Goal: Check status: Check status

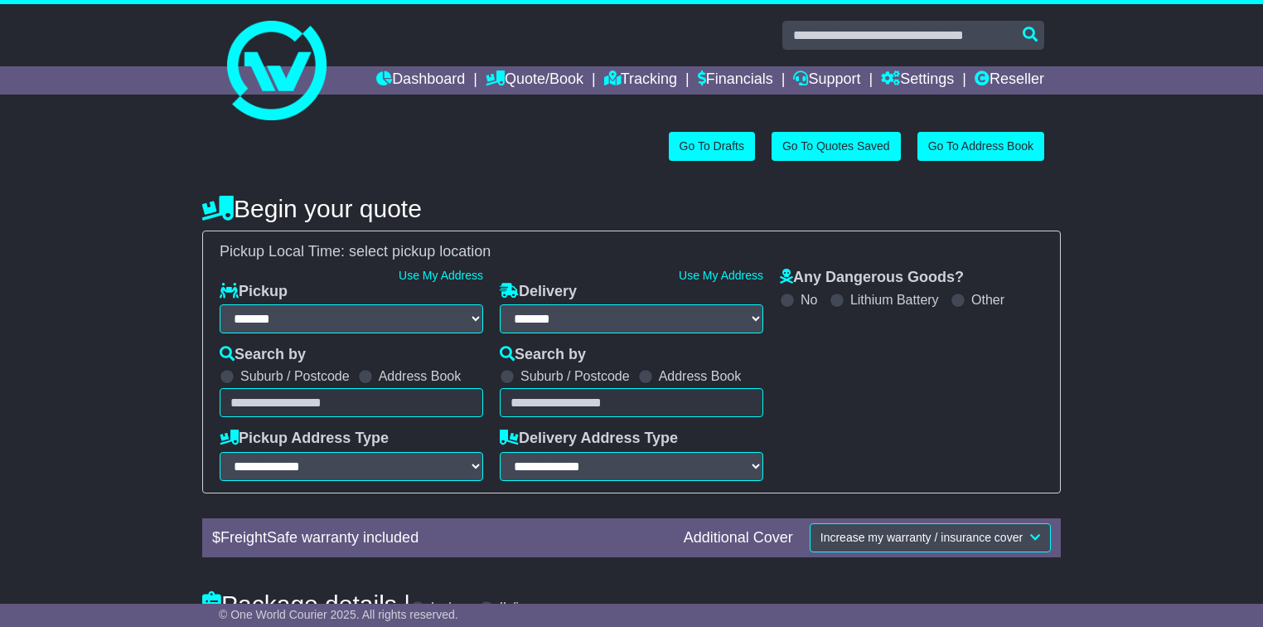
select select "**"
click at [625, 90] on link "Tracking" at bounding box center [640, 80] width 73 height 28
select select
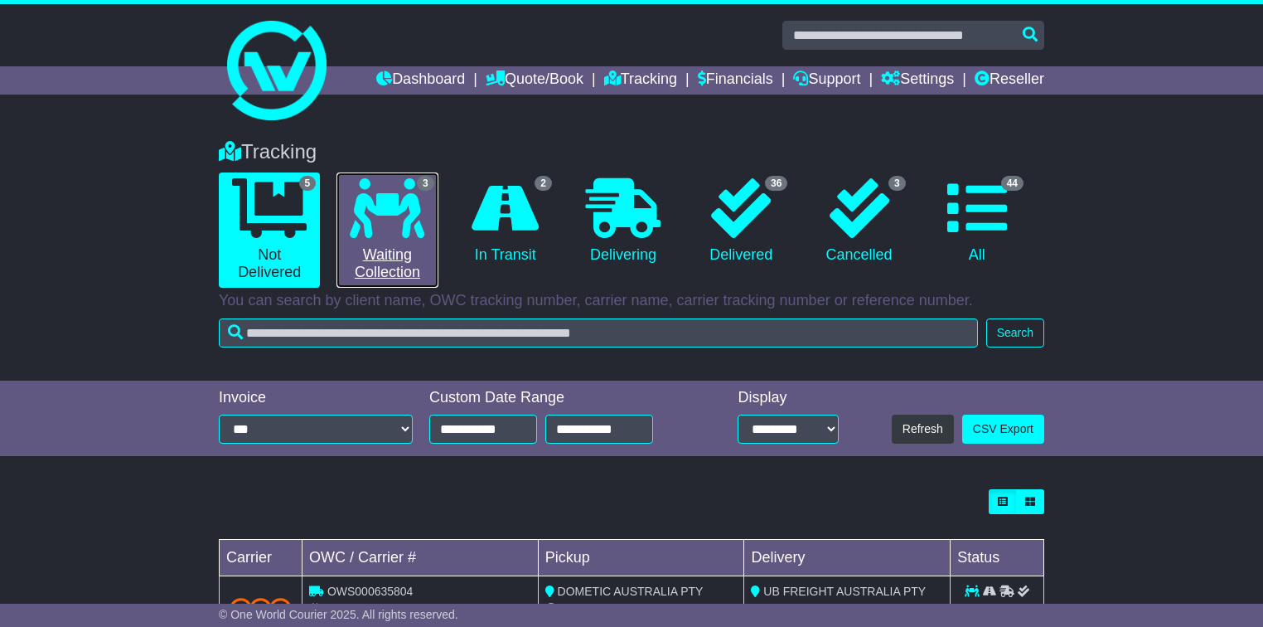
click at [416, 234] on icon at bounding box center [387, 208] width 75 height 60
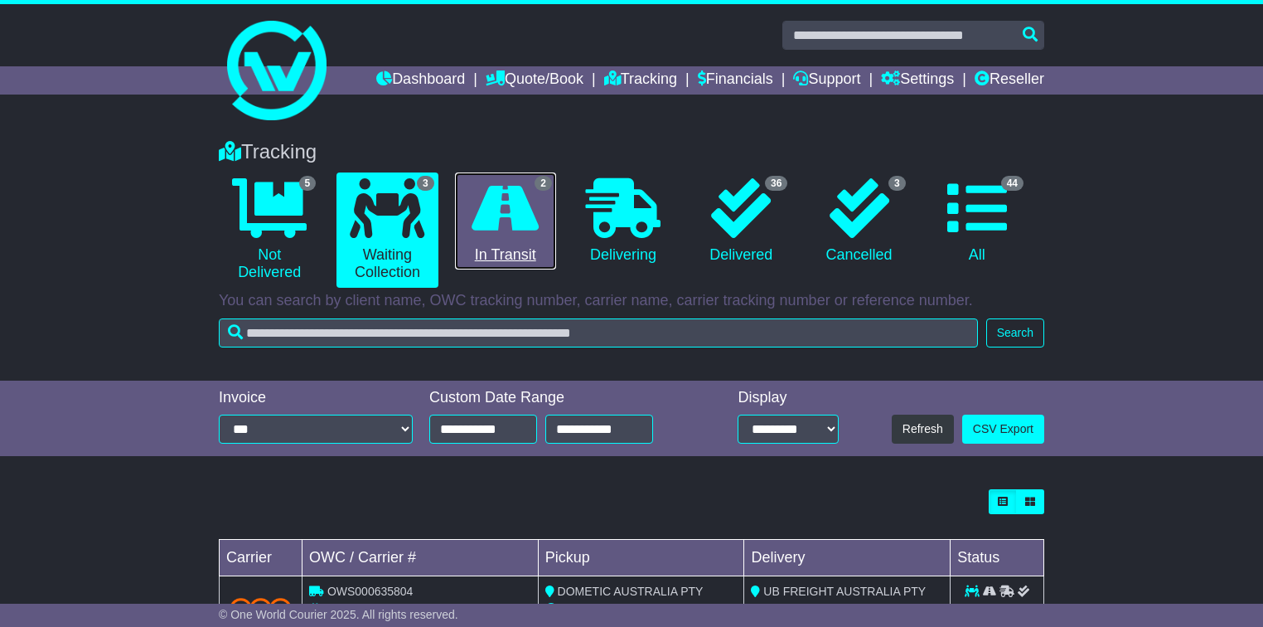
click at [479, 227] on icon at bounding box center [505, 208] width 67 height 60
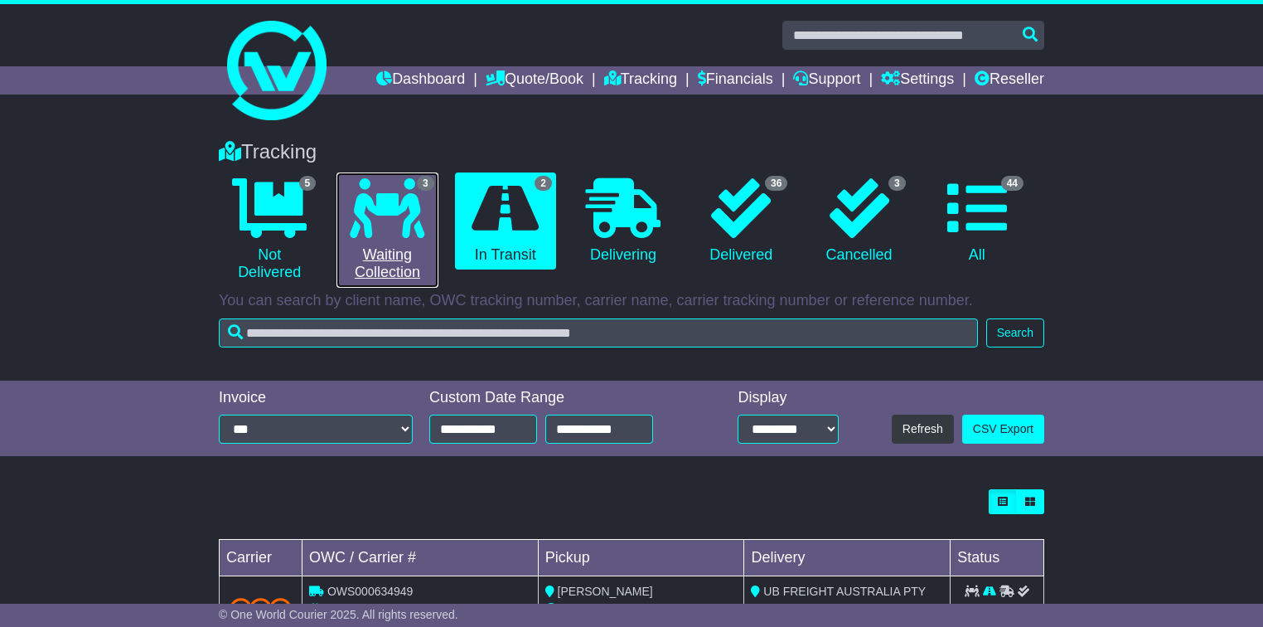
click at [405, 237] on icon at bounding box center [387, 208] width 75 height 60
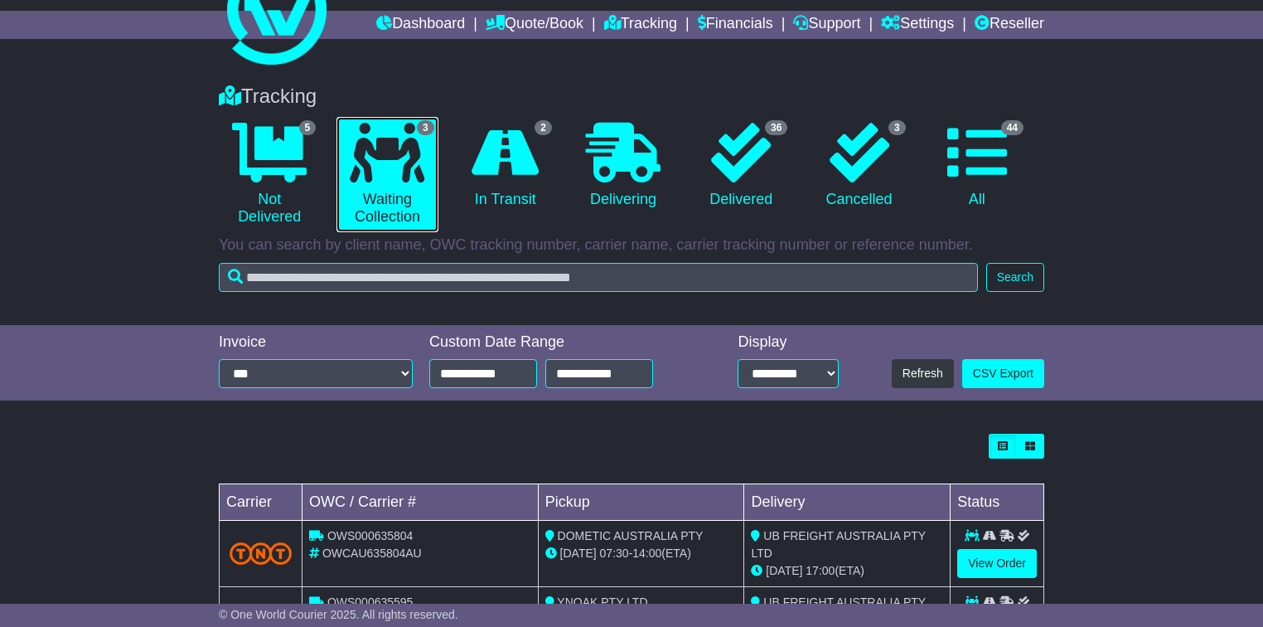
scroll to position [204, 0]
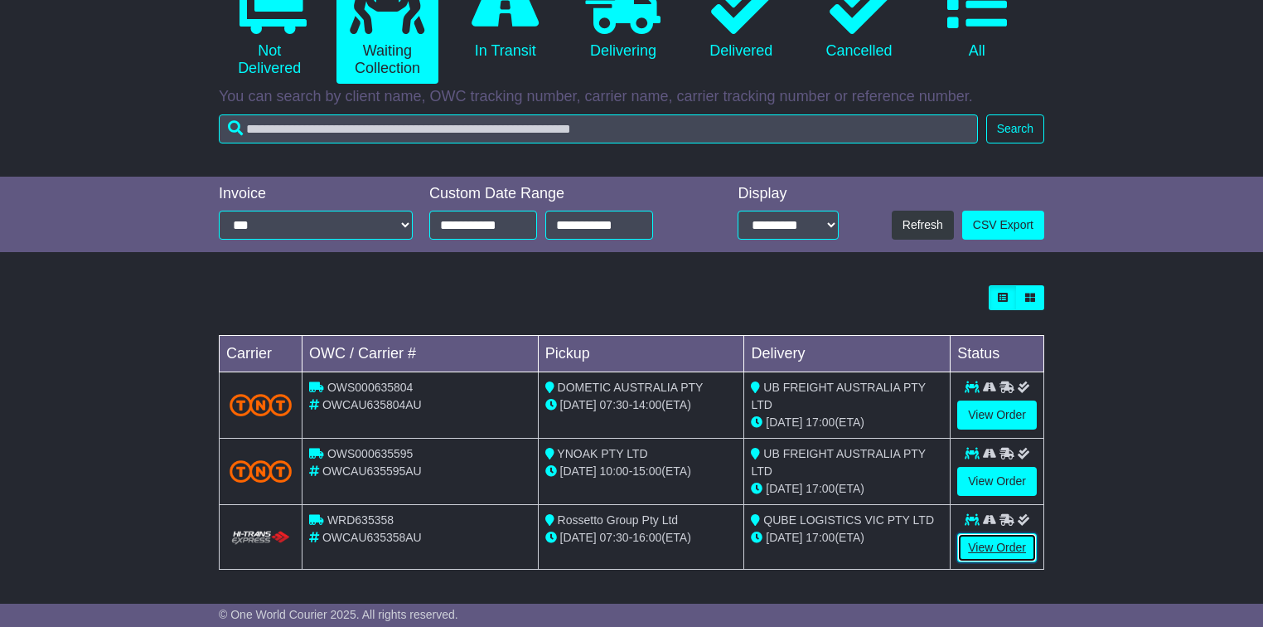
click at [998, 541] on link "View Order" at bounding box center [997, 547] width 80 height 29
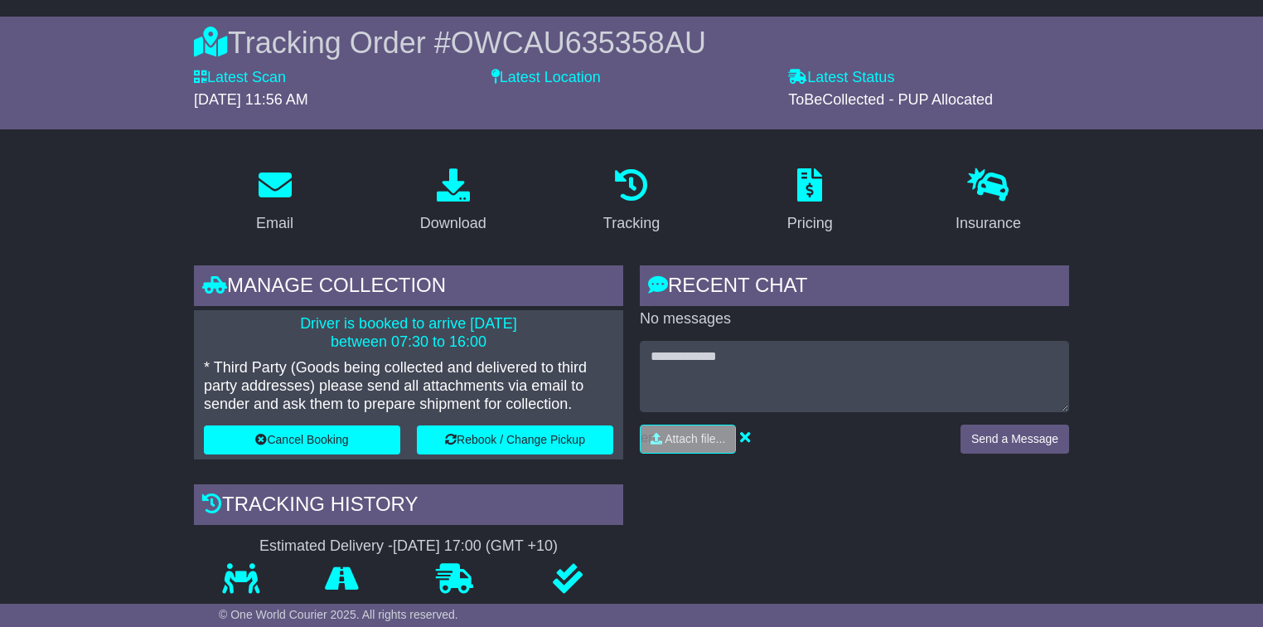
scroll to position [133, 0]
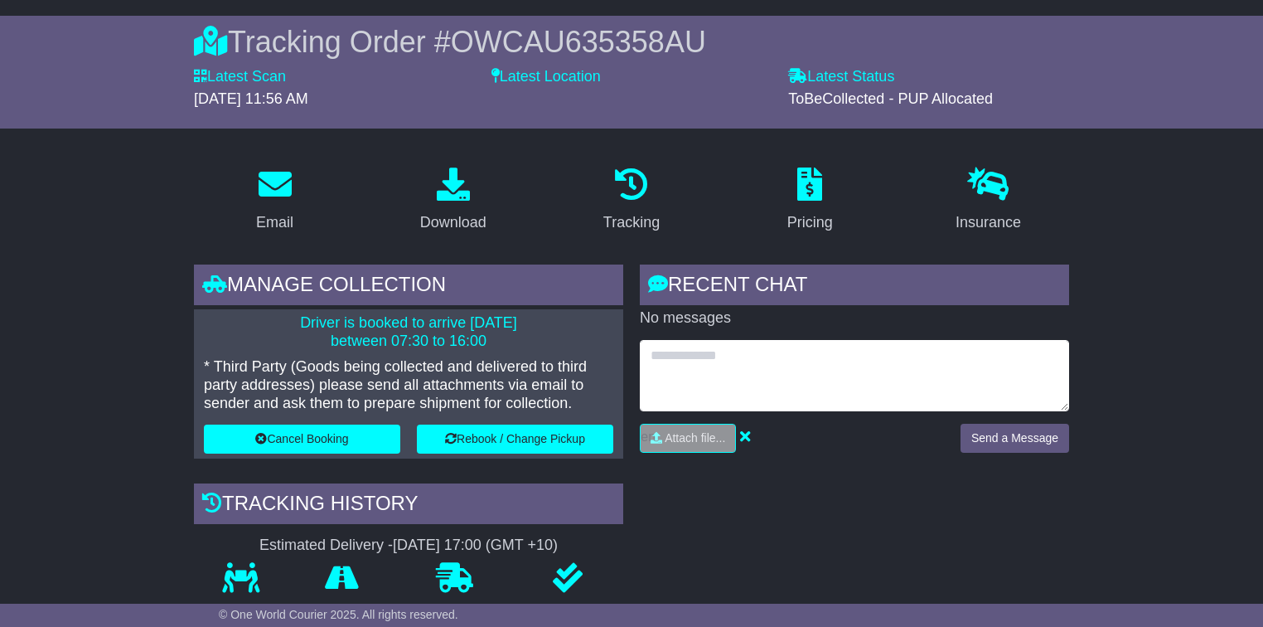
click at [726, 373] on textarea at bounding box center [854, 375] width 429 height 71
type textarea "**********"
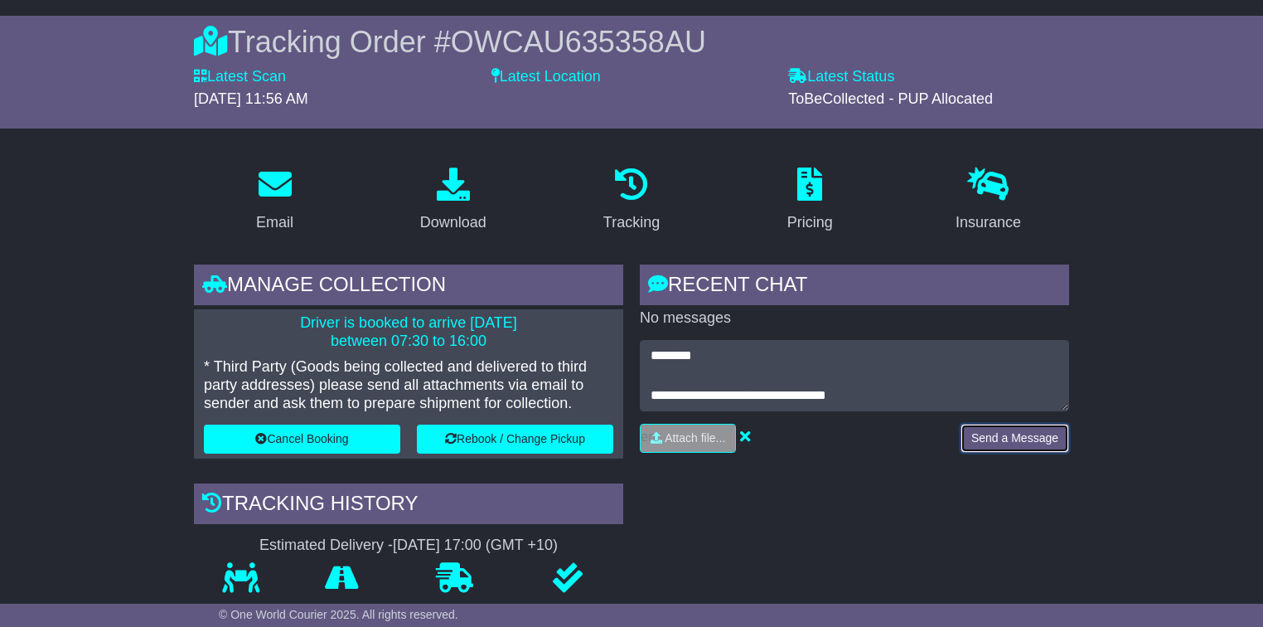
click at [1015, 429] on button "Send a Message" at bounding box center [1015, 438] width 109 height 29
